Goal: Task Accomplishment & Management: Use online tool/utility

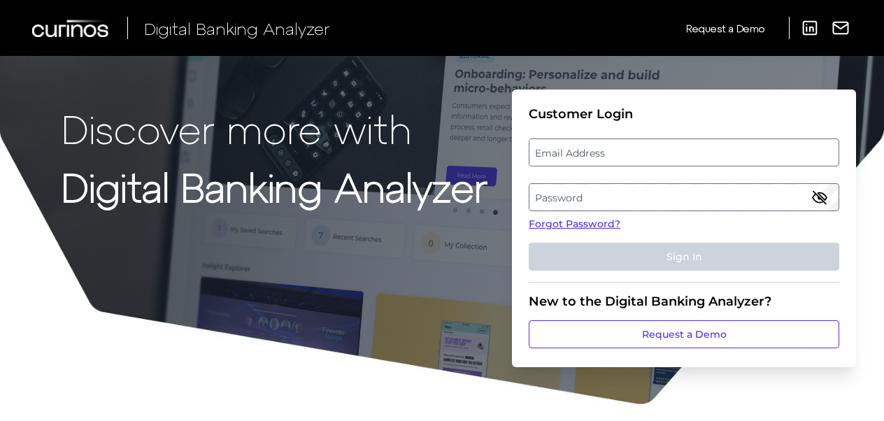
click at [564, 147] on label "Email Address" at bounding box center [683, 152] width 308 height 25
click at [564, 147] on input "email" at bounding box center [684, 152] width 310 height 28
click at [560, 157] on input "Email Address" at bounding box center [684, 152] width 310 height 28
type input "[EMAIL_ADDRESS][PERSON_NAME][DOMAIN_NAME]"
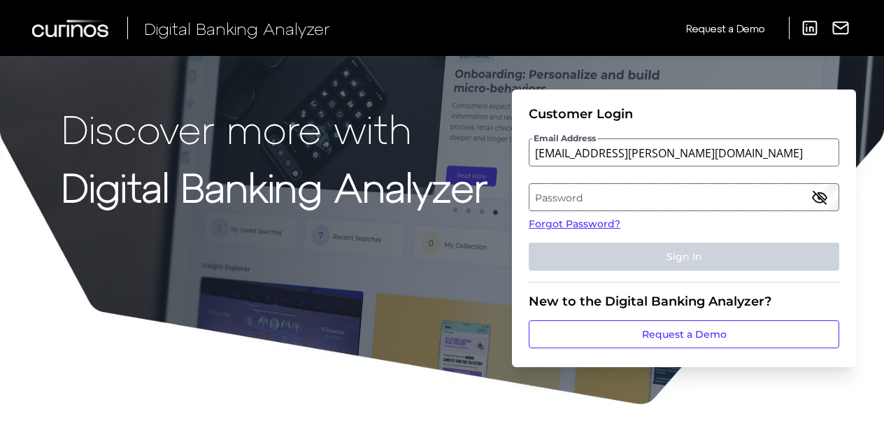
click at [578, 200] on label "Password" at bounding box center [683, 197] width 308 height 25
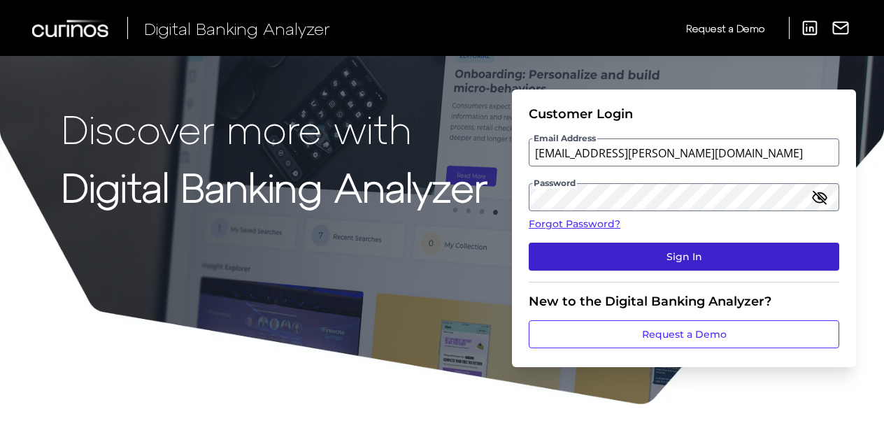
click at [657, 257] on button "Sign In" at bounding box center [684, 257] width 310 height 28
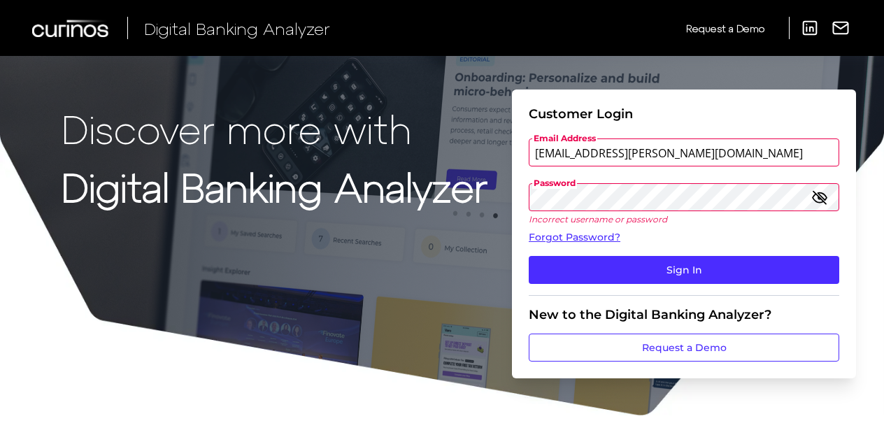
click at [529, 256] on button "Sign In" at bounding box center [684, 270] width 310 height 28
click at [502, 179] on div "Discover more with Digital Banking Analyzer Customer Login Email Address [EMAIL…" at bounding box center [442, 208] width 884 height 417
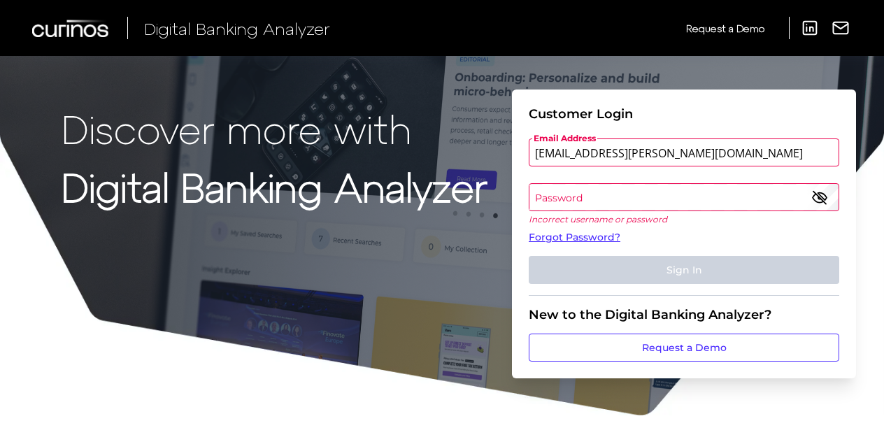
click at [550, 207] on label "Password" at bounding box center [683, 197] width 308 height 25
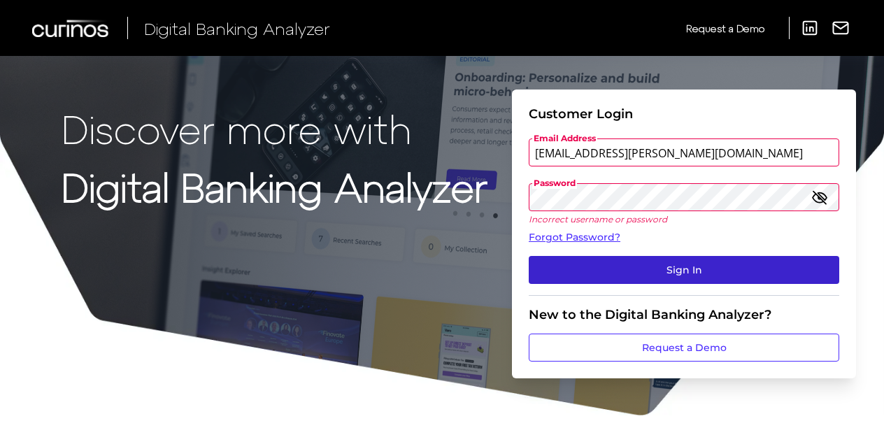
click at [616, 270] on button "Sign In" at bounding box center [684, 270] width 310 height 28
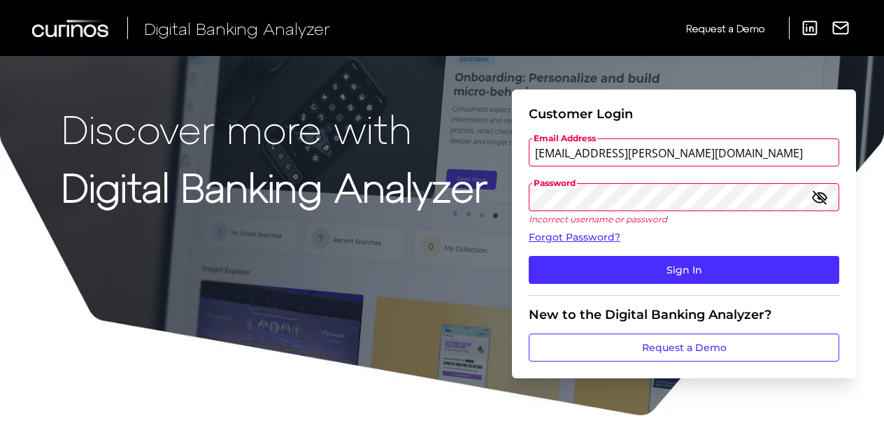
click at [44, 224] on div "Discover more with Digital Banking Analyzer Customer Login Email Address [EMAIL…" at bounding box center [442, 208] width 884 height 417
click at [817, 201] on icon "button" at bounding box center [819, 197] width 17 height 17
